Goal: Task Accomplishment & Management: Manage account settings

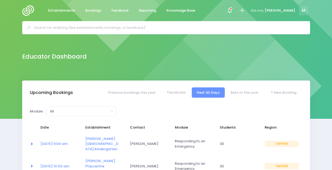
select select "5"
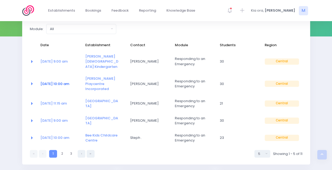
click at [60, 81] on link "[DATE] 10:00 am" at bounding box center [54, 83] width 29 height 5
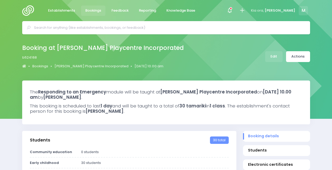
select select "5"
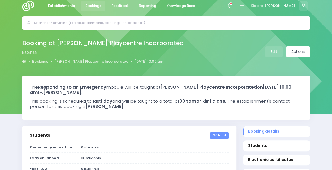
scroll to position [4, 0]
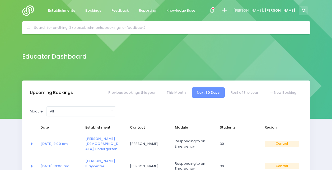
select select "5"
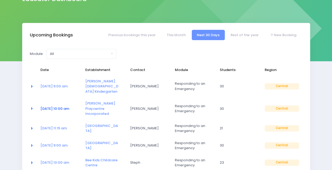
click at [48, 106] on link "[DATE] 10:00 am" at bounding box center [54, 108] width 29 height 5
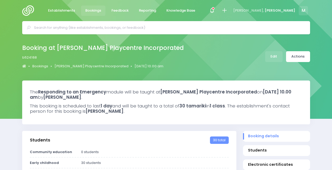
select select "5"
click at [303, 57] on link "Actions" at bounding box center [298, 56] width 24 height 11
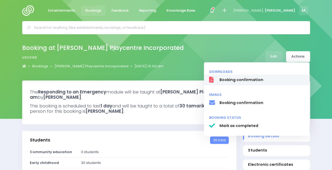
click at [247, 79] on span "Booking confirmation" at bounding box center [262, 80] width 85 height 6
